Goal: Task Accomplishment & Management: Complete application form

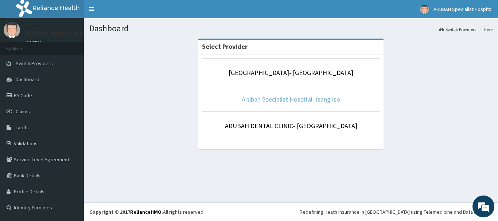
click at [288, 103] on link "Arubah Specialist Hospital- isang iso" at bounding box center [290, 99] width 98 height 8
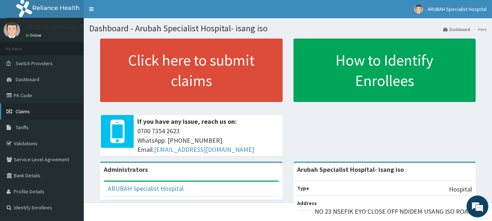
click at [30, 111] on span "Claims" at bounding box center [23, 111] width 14 height 7
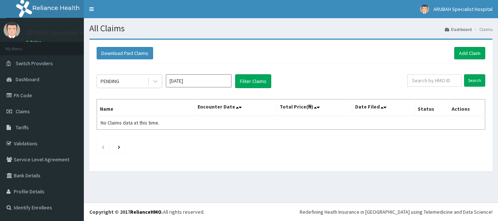
click at [481, 52] on link "Add Claim" at bounding box center [469, 53] width 31 height 12
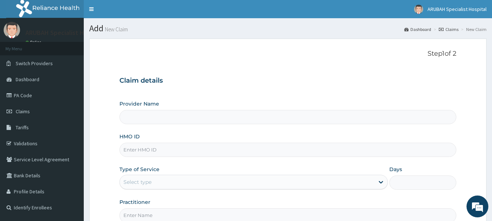
type input "Arubah Specialist Hospital- isang iso"
click at [189, 147] on input "HMO ID" at bounding box center [287, 150] width 337 height 14
paste input "SSU/10005/A"
click at [185, 149] on input "SSU/10005/A" at bounding box center [287, 150] width 337 height 14
paste input "SSU/10005/A"
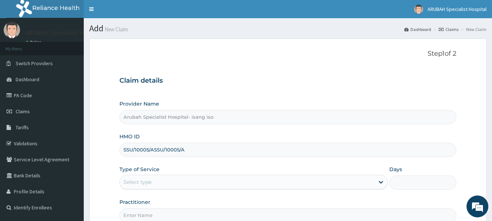
click at [185, 149] on input "SSU/10005/ASSU/10005/A" at bounding box center [287, 150] width 337 height 14
click at [182, 152] on input "SSU/10005/ASSU/10005/A" at bounding box center [287, 150] width 337 height 14
click at [186, 152] on input "SSU/10005/ASSU/10005/A" at bounding box center [287, 150] width 337 height 14
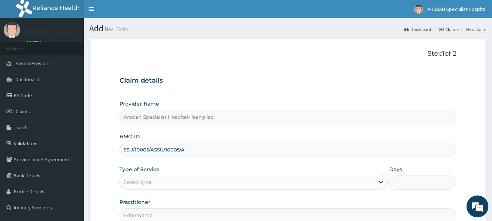
click at [186, 152] on input "SSU/10005/ASSU/10005/A" at bounding box center [287, 150] width 337 height 14
paste input
type input "SSU/10005/A"
click at [164, 187] on div "Select type" at bounding box center [247, 182] width 255 height 12
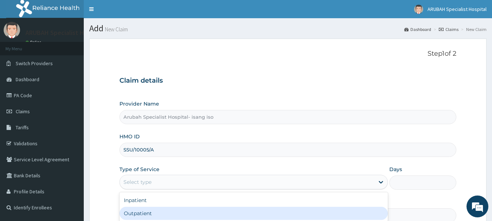
click at [164, 210] on div "Outpatient" at bounding box center [253, 213] width 268 height 13
type input "1"
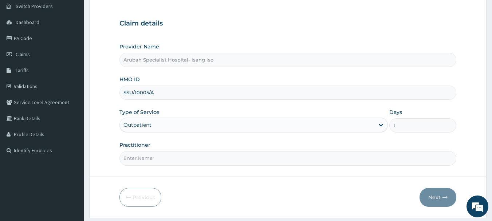
scroll to position [62, 0]
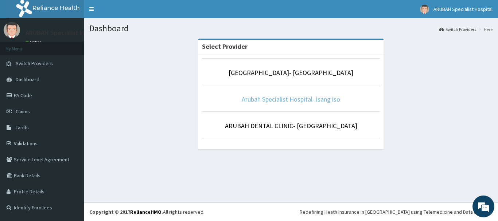
click at [270, 98] on link "Arubah Specialist Hospital- isang iso" at bounding box center [290, 99] width 98 height 8
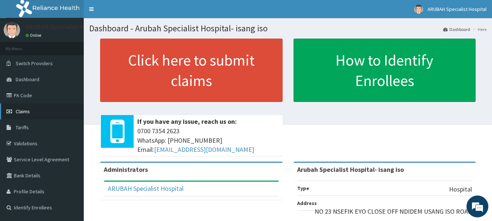
click at [36, 115] on link "Claims" at bounding box center [42, 111] width 84 height 16
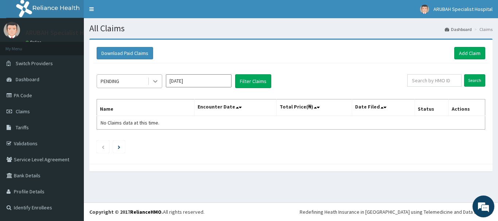
click at [155, 84] on icon at bounding box center [155, 81] width 7 height 7
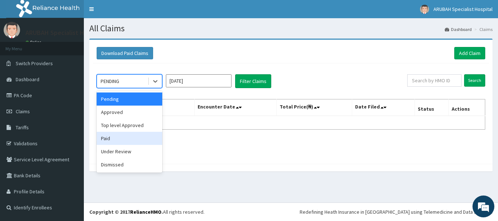
click at [130, 139] on div "Paid" at bounding box center [130, 138] width 66 height 13
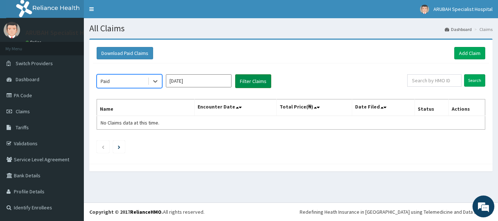
click at [247, 78] on button "Filter Claims" at bounding box center [253, 81] width 36 height 14
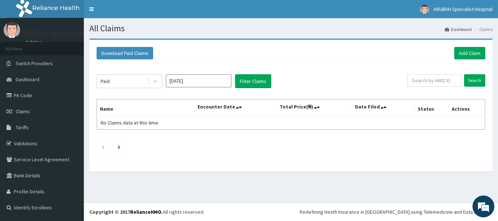
click at [183, 82] on input "Sep 2025" at bounding box center [199, 80] width 66 height 13
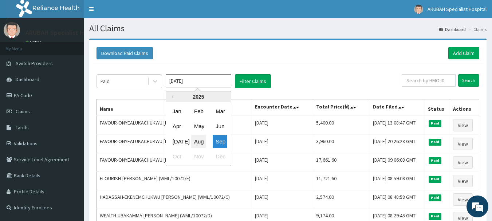
click at [202, 144] on div "Aug" at bounding box center [198, 141] width 15 height 13
type input "Aug 2025"
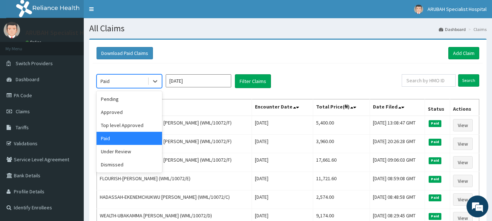
click at [135, 81] on div "Paid" at bounding box center [122, 81] width 51 height 12
click at [128, 138] on div "Paid" at bounding box center [130, 138] width 66 height 13
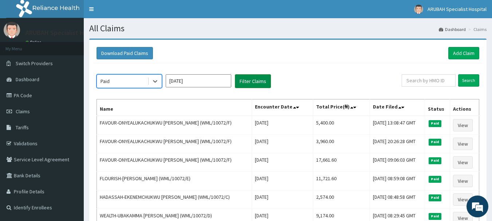
click at [249, 78] on button "Filter Claims" at bounding box center [253, 81] width 36 height 14
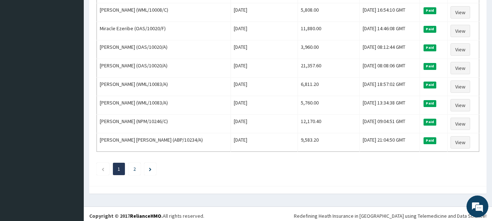
scroll to position [897, 0]
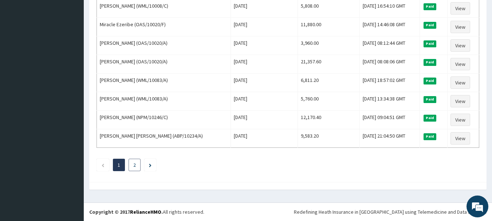
click at [135, 166] on link "2" at bounding box center [134, 165] width 3 height 7
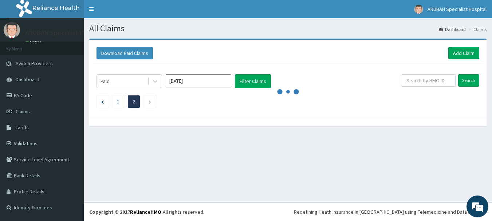
scroll to position [0, 0]
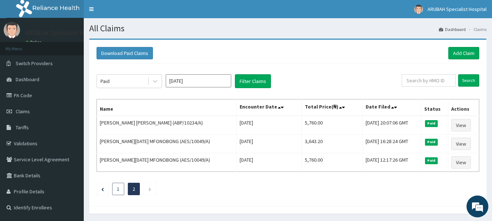
click at [121, 186] on li "1" at bounding box center [118, 189] width 12 height 12
click at [119, 188] on link "1" at bounding box center [118, 189] width 3 height 7
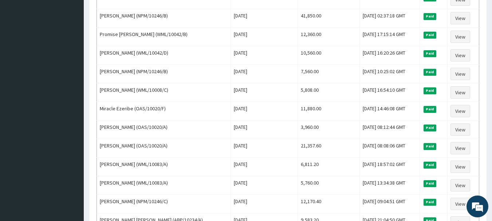
scroll to position [897, 0]
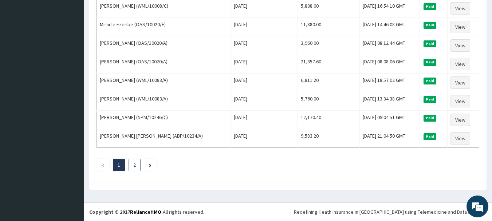
click at [135, 164] on link "2" at bounding box center [134, 165] width 3 height 7
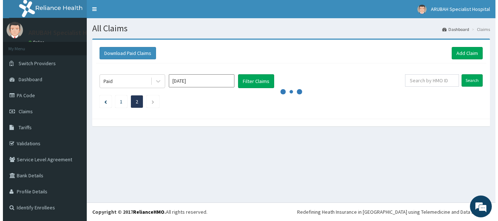
scroll to position [0, 0]
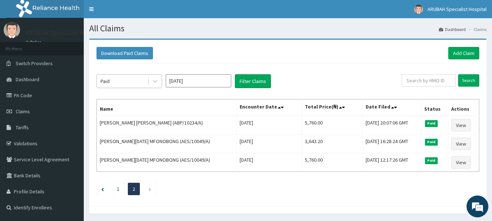
click at [144, 80] on div "Paid" at bounding box center [122, 81] width 51 height 12
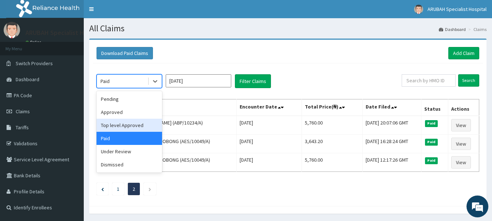
click at [133, 123] on div "Top level Approved" at bounding box center [130, 125] width 66 height 13
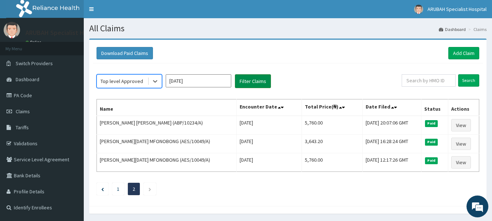
click at [251, 80] on button "Filter Claims" at bounding box center [253, 81] width 36 height 14
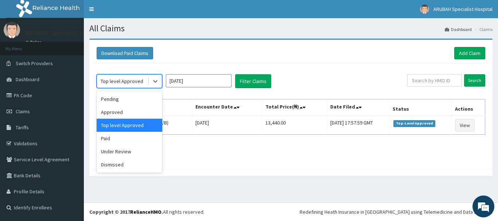
click at [140, 83] on div "Top level Approved" at bounding box center [122, 81] width 43 height 7
click at [126, 151] on div "Under Review" at bounding box center [130, 151] width 66 height 13
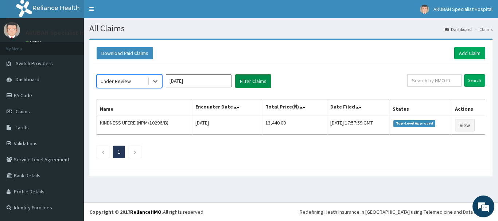
click at [244, 79] on button "Filter Claims" at bounding box center [253, 81] width 36 height 14
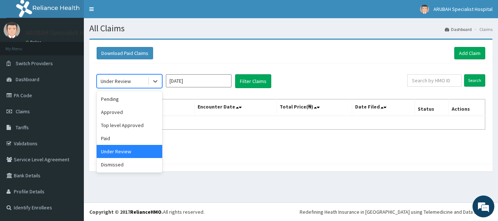
click at [139, 79] on div "Under Review" at bounding box center [122, 81] width 51 height 12
click at [140, 109] on div "Approved" at bounding box center [130, 112] width 66 height 13
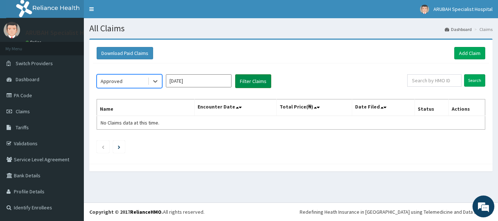
click at [243, 80] on button "Filter Claims" at bounding box center [253, 81] width 36 height 14
click at [247, 80] on button "Filter Claims" at bounding box center [253, 81] width 36 height 14
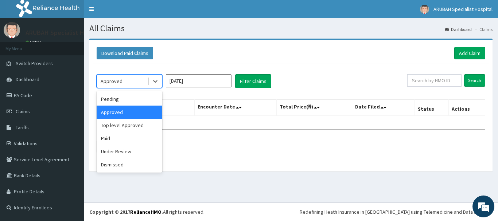
click at [129, 80] on div "Approved" at bounding box center [122, 81] width 51 height 12
click at [130, 126] on div "Top level Approved" at bounding box center [130, 125] width 66 height 13
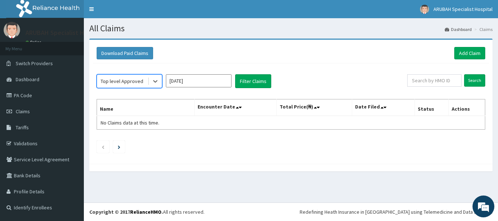
click at [141, 84] on div "Top level Approved" at bounding box center [122, 81] width 43 height 7
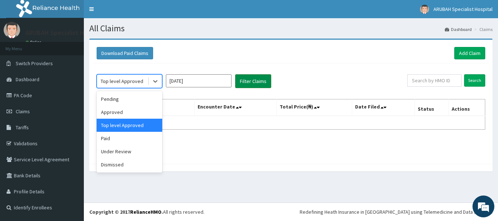
click at [252, 80] on button "Filter Claims" at bounding box center [253, 81] width 36 height 14
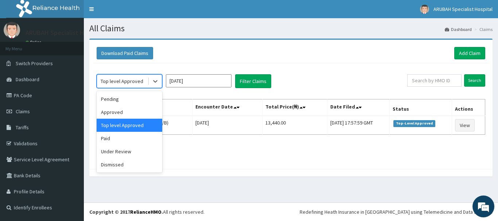
click at [140, 81] on div "Top level Approved" at bounding box center [122, 81] width 43 height 7
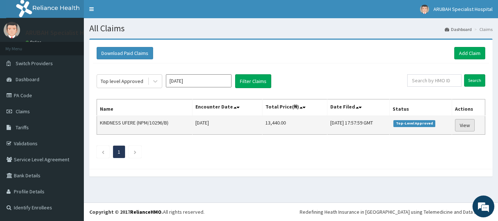
click at [468, 125] on link "View" at bounding box center [465, 125] width 20 height 12
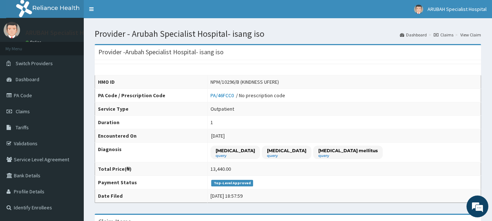
scroll to position [3, 0]
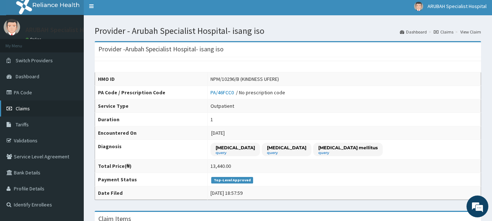
click at [34, 105] on link "Claims" at bounding box center [42, 109] width 84 height 16
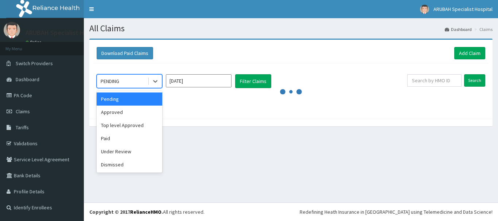
click at [130, 78] on div "PENDING" at bounding box center [122, 81] width 51 height 12
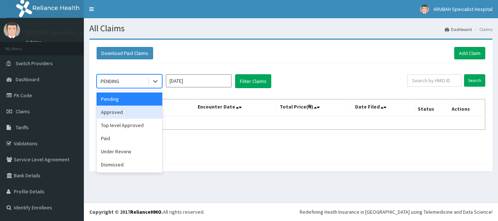
click at [129, 113] on div "Approved" at bounding box center [130, 112] width 66 height 13
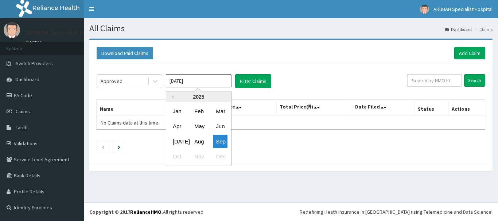
click at [221, 79] on input "[DATE]" at bounding box center [199, 80] width 66 height 13
click at [201, 144] on div "Aug" at bounding box center [198, 141] width 15 height 13
type input "[DATE]"
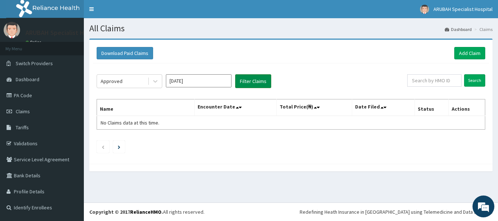
click at [259, 78] on button "Filter Claims" at bounding box center [253, 81] width 36 height 14
click at [255, 85] on button "Filter Claims" at bounding box center [253, 81] width 36 height 14
click at [255, 80] on button "Filter Claims" at bounding box center [253, 81] width 36 height 14
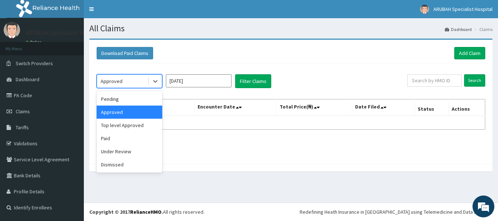
click at [138, 80] on div "Approved" at bounding box center [122, 81] width 51 height 12
click at [134, 133] on div "Paid" at bounding box center [130, 138] width 66 height 13
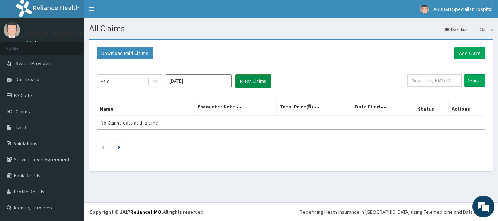
click at [258, 75] on button "Filter Claims" at bounding box center [253, 81] width 36 height 14
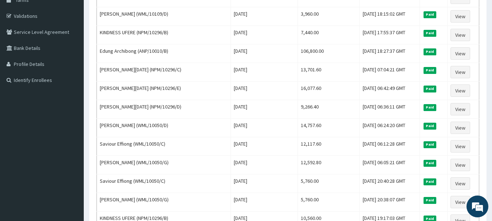
scroll to position [115, 0]
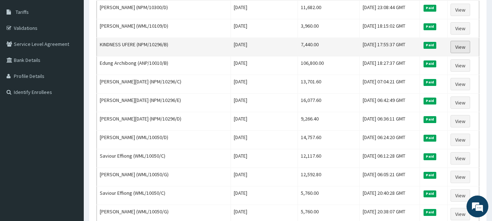
click at [460, 47] on link "View" at bounding box center [461, 47] width 20 height 12
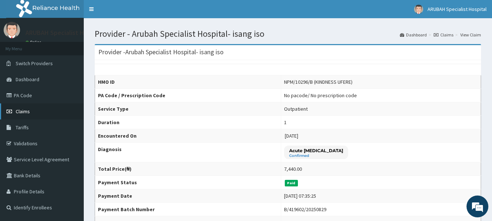
click at [30, 110] on link "Claims" at bounding box center [42, 111] width 84 height 16
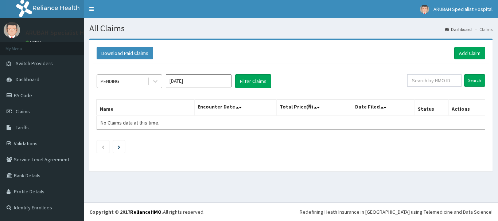
click at [131, 78] on div "PENDING" at bounding box center [122, 81] width 51 height 12
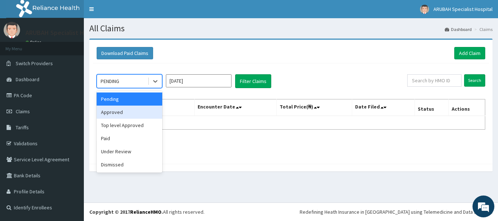
click at [130, 111] on div "Approved" at bounding box center [130, 112] width 66 height 13
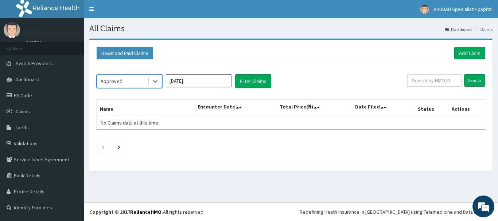
click at [183, 83] on input "[DATE]" at bounding box center [199, 80] width 66 height 13
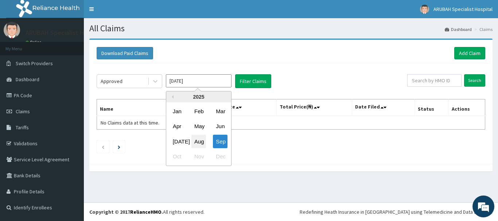
click at [195, 137] on div "Aug" at bounding box center [198, 141] width 15 height 13
type input "[DATE]"
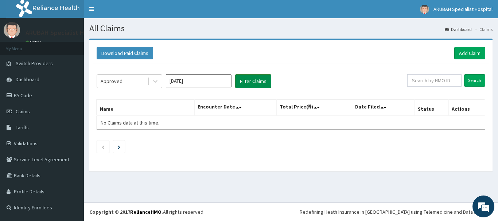
click at [252, 78] on button "Filter Claims" at bounding box center [253, 81] width 36 height 14
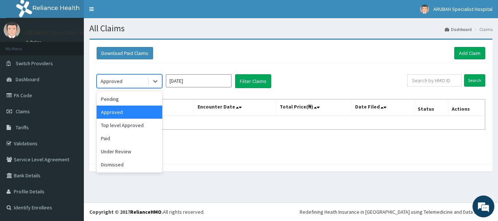
click at [111, 81] on div "Approved" at bounding box center [112, 81] width 22 height 7
click at [119, 134] on div "Paid" at bounding box center [130, 138] width 66 height 13
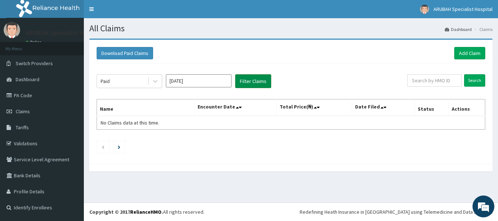
click at [246, 80] on button "Filter Claims" at bounding box center [253, 81] width 36 height 14
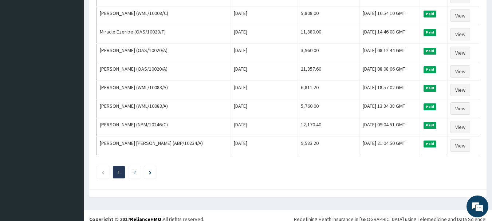
scroll to position [897, 0]
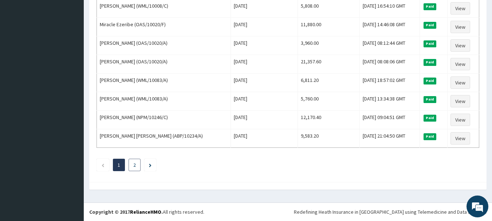
click at [131, 168] on li "2" at bounding box center [135, 165] width 12 height 12
click at [131, 169] on li "2" at bounding box center [135, 165] width 12 height 12
click at [134, 166] on link "2" at bounding box center [134, 165] width 3 height 7
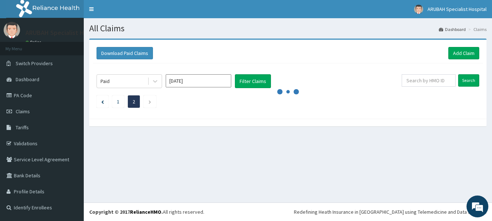
scroll to position [0, 0]
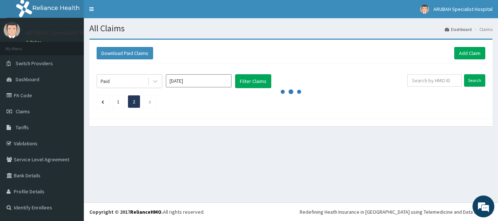
click at [134, 166] on div "All Claims Dashboard Claims Download Paid Claims Add Claim × Note you can only …" at bounding box center [291, 110] width 414 height 184
